Goal: Information Seeking & Learning: Learn about a topic

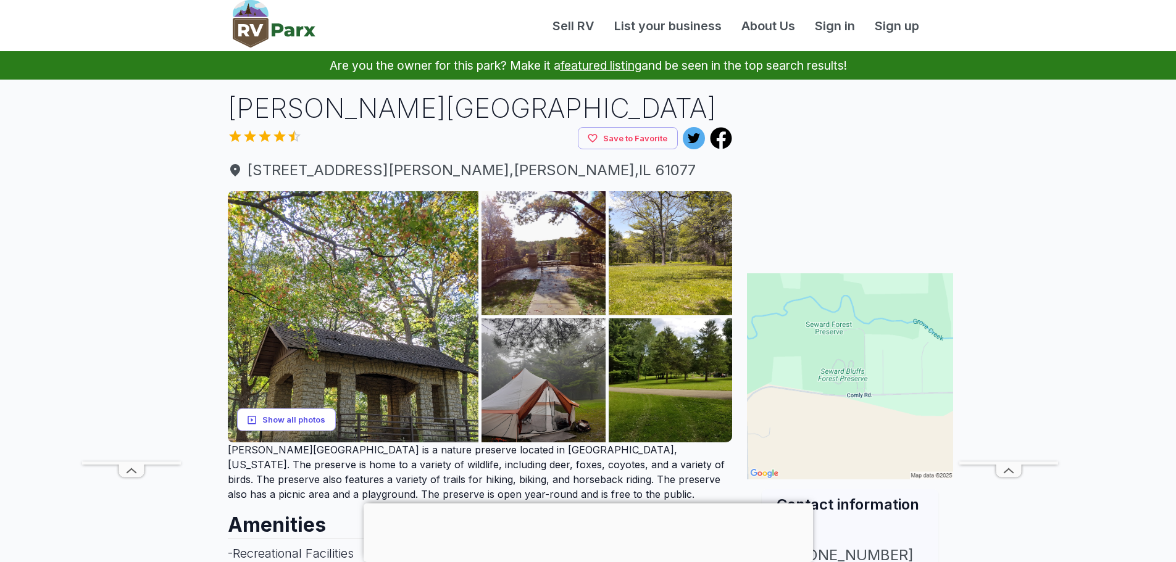
click at [314, 416] on button "Show all photos" at bounding box center [286, 420] width 99 height 23
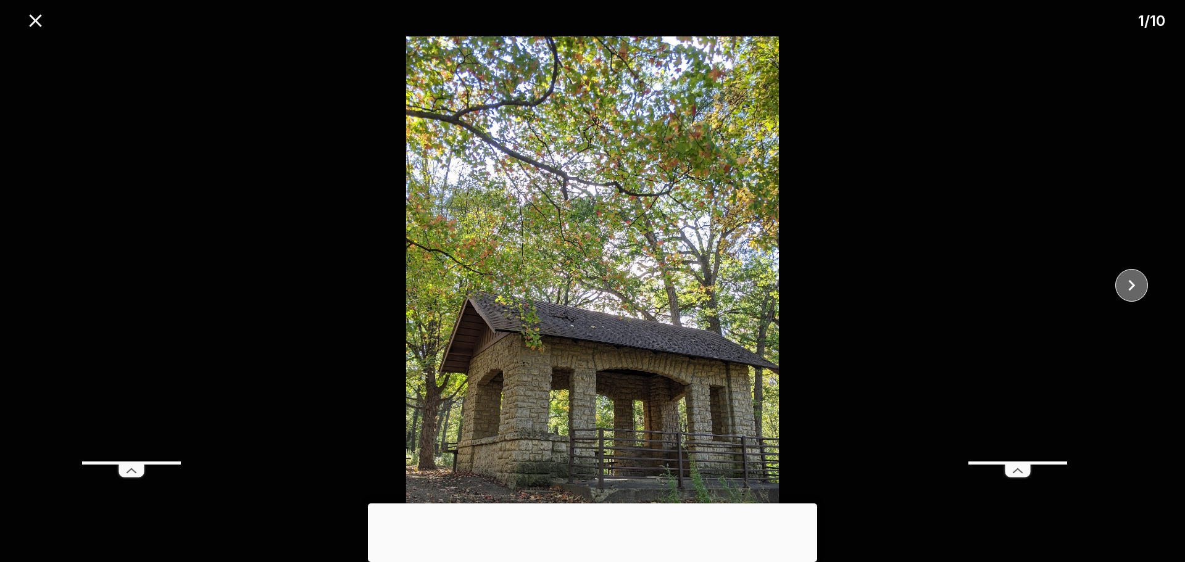
click at [1131, 286] on icon "close" at bounding box center [1132, 286] width 22 height 22
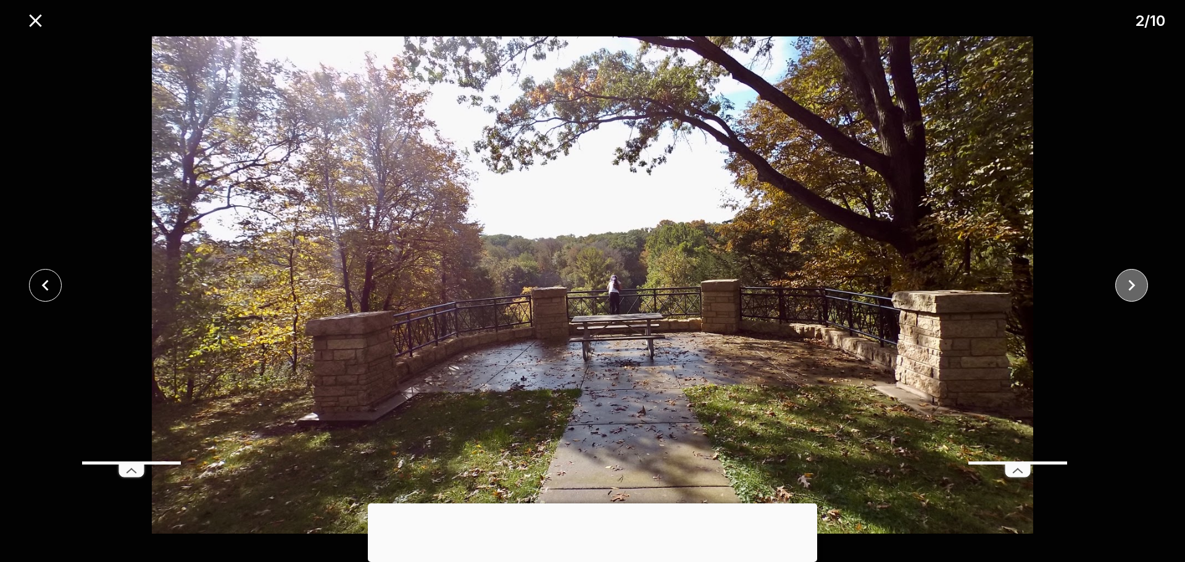
click at [1131, 286] on icon "close" at bounding box center [1132, 286] width 22 height 22
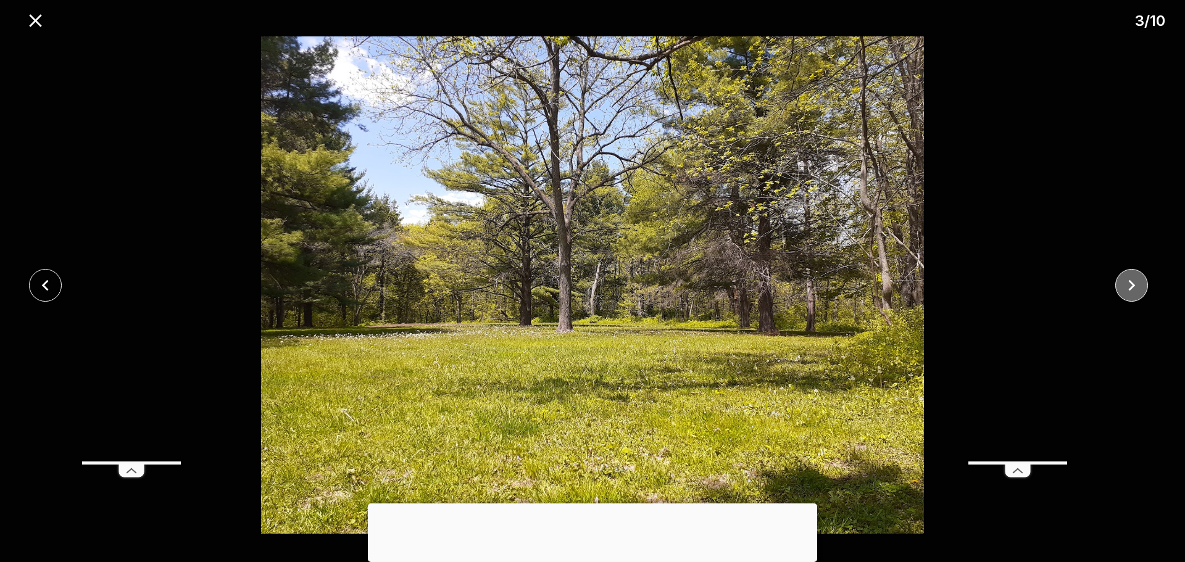
click at [1131, 286] on icon "close" at bounding box center [1132, 286] width 22 height 22
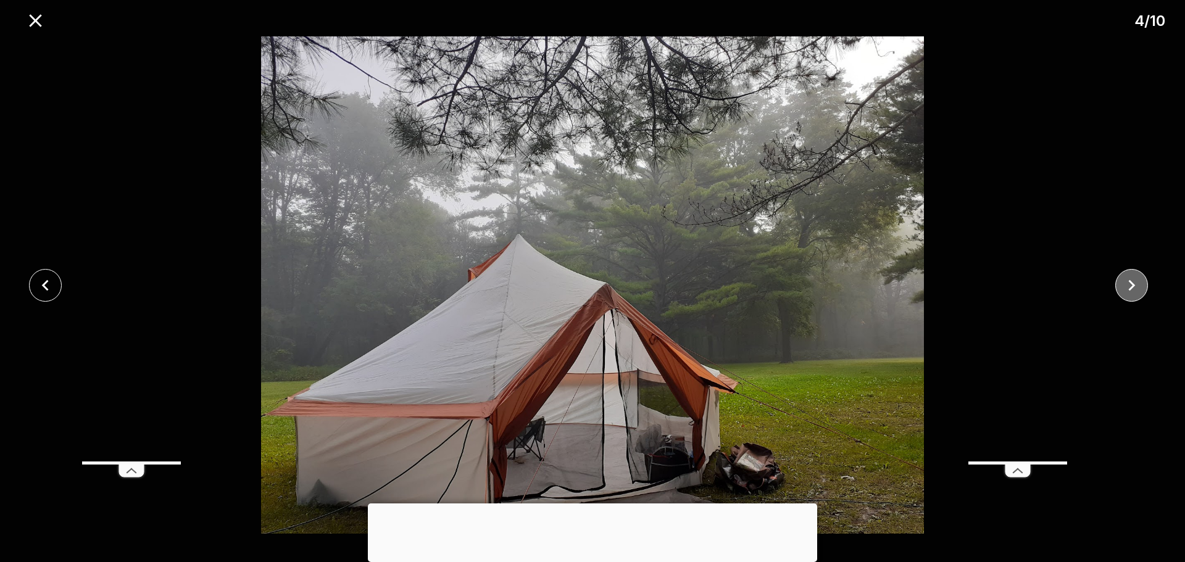
click at [1131, 286] on icon "close" at bounding box center [1132, 286] width 22 height 22
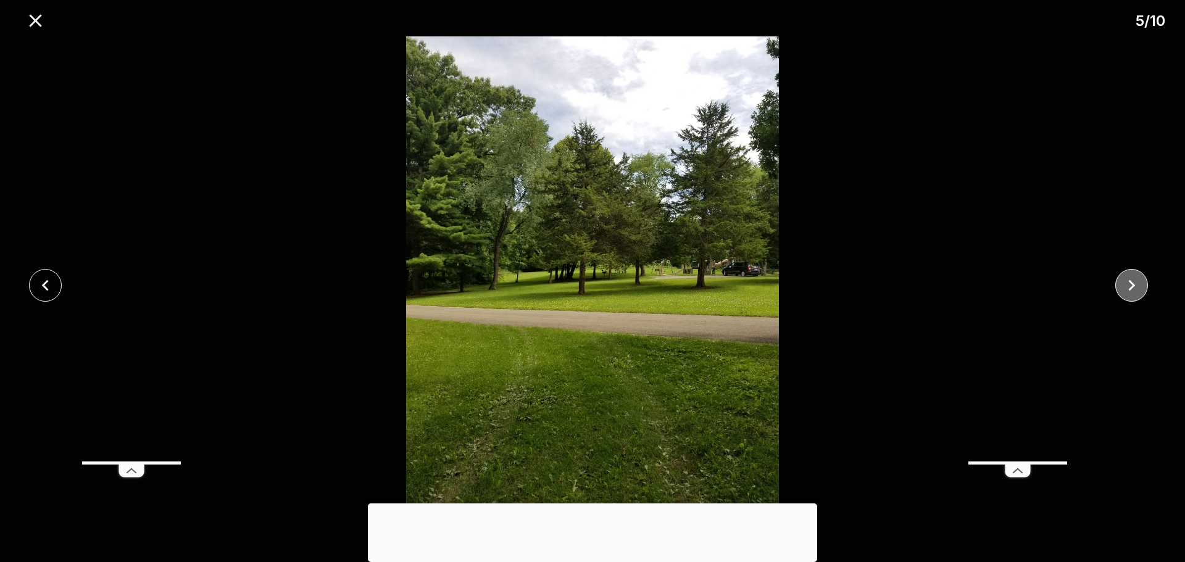
click at [1131, 286] on icon "close" at bounding box center [1132, 286] width 22 height 22
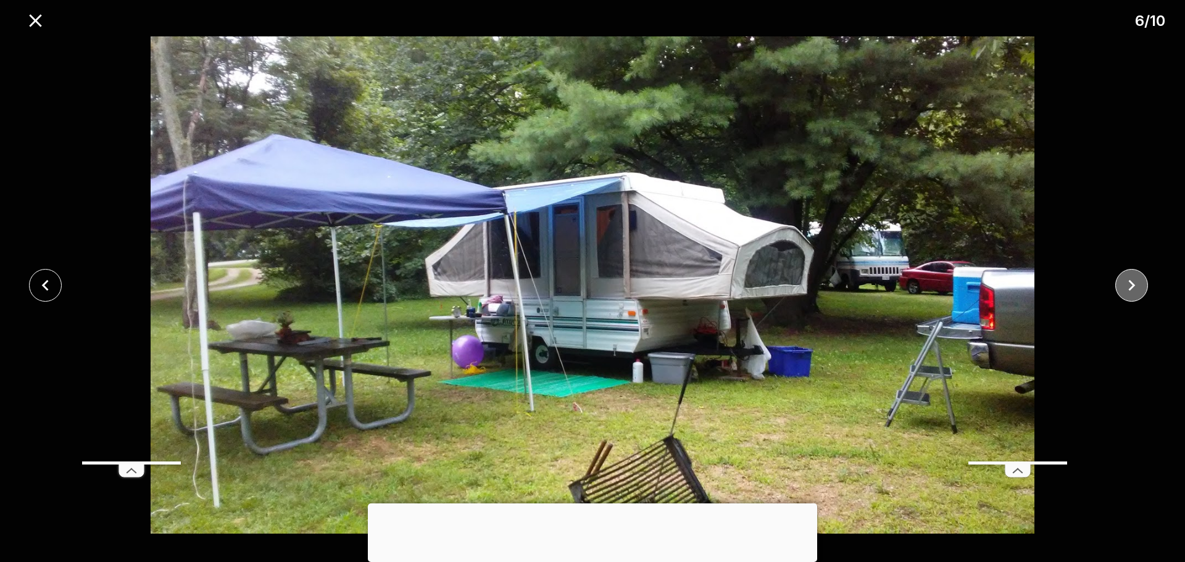
click at [1130, 285] on icon "close" at bounding box center [1132, 286] width 22 height 22
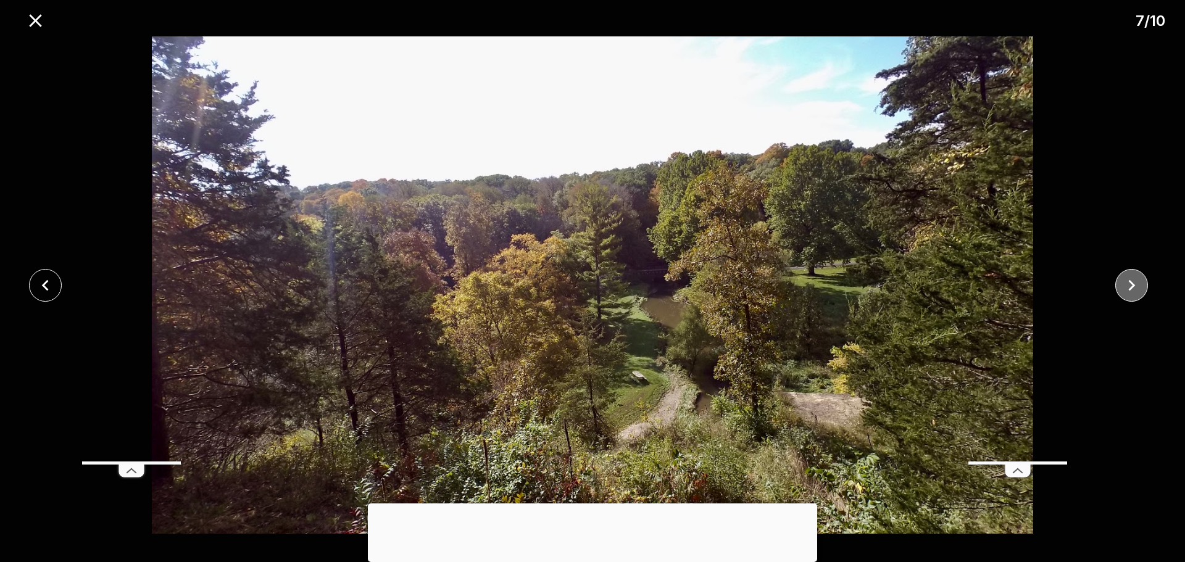
click at [1130, 285] on icon "close" at bounding box center [1132, 286] width 22 height 22
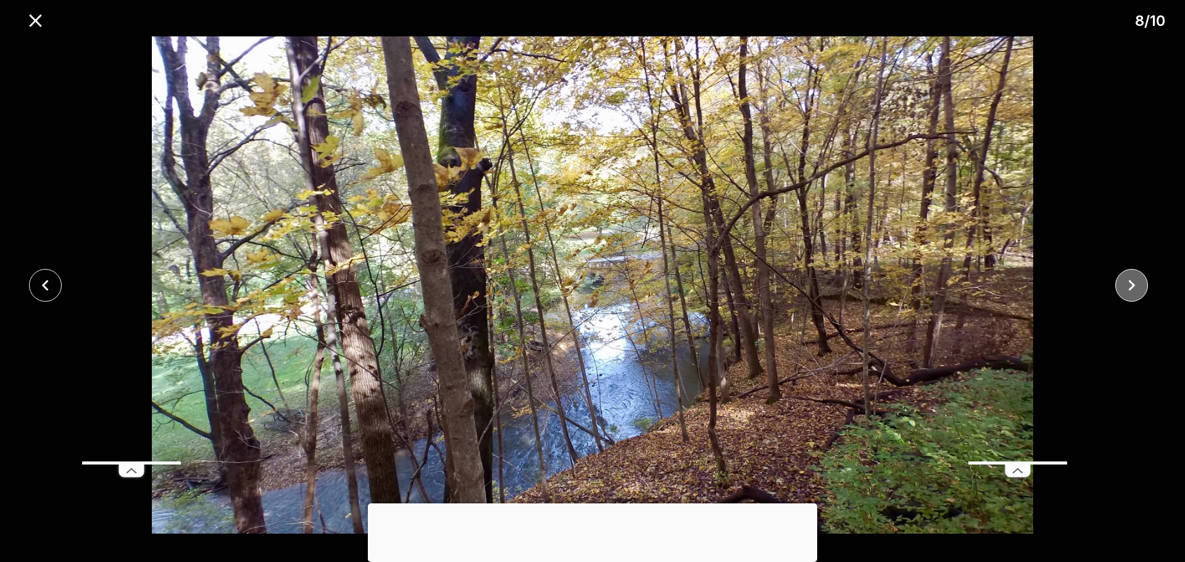
click at [1130, 285] on icon "close" at bounding box center [1132, 286] width 22 height 22
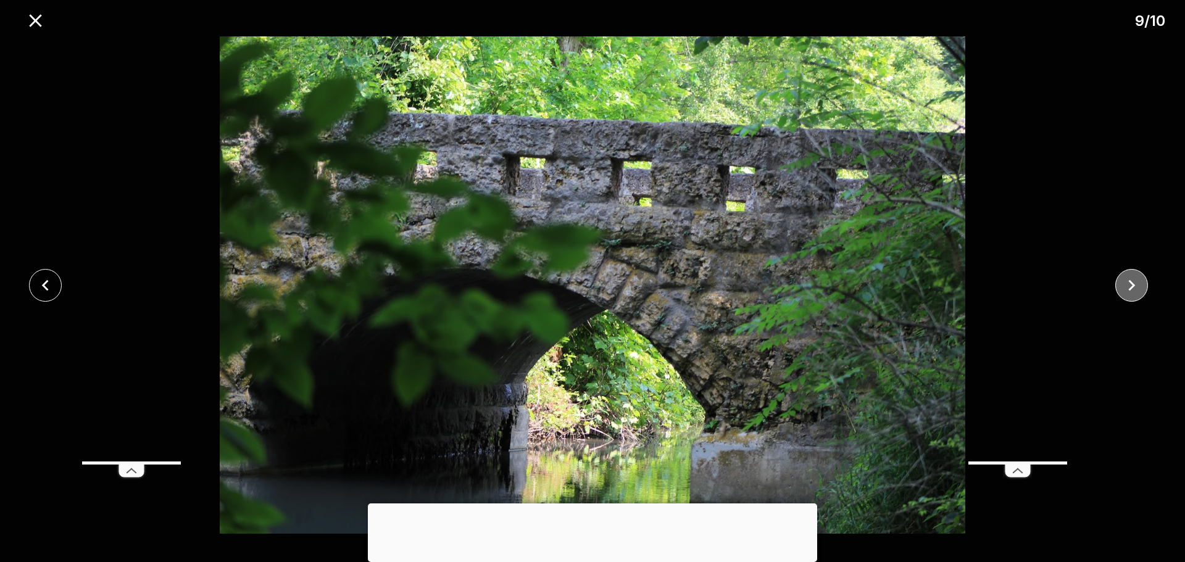
click at [1130, 285] on icon "close" at bounding box center [1132, 286] width 22 height 22
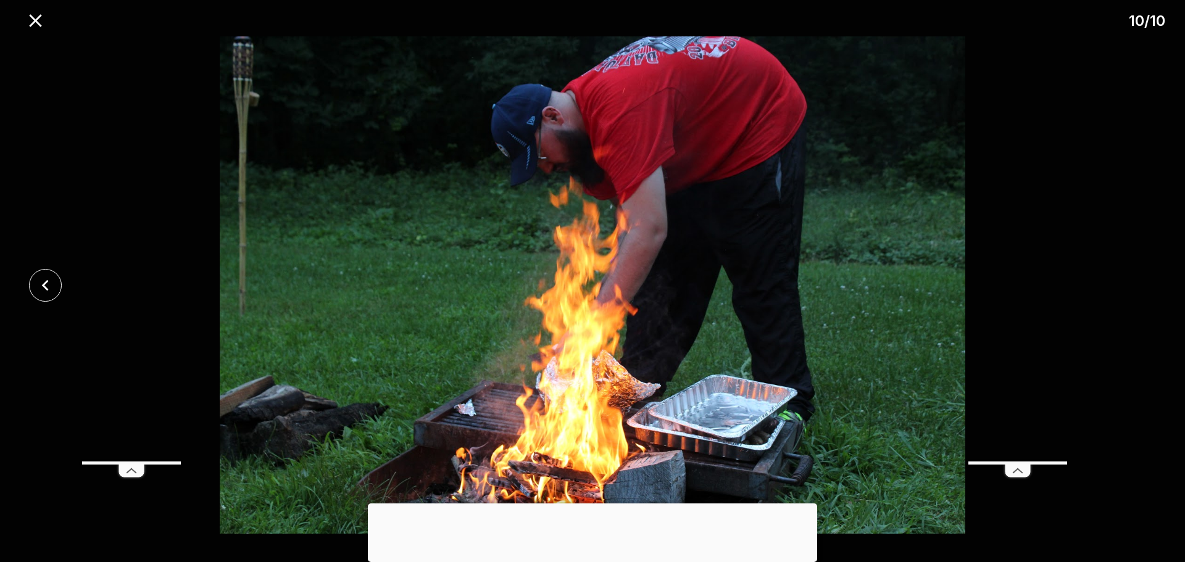
click at [1130, 285] on div at bounding box center [592, 284] width 1185 height 497
